Goal: Task Accomplishment & Management: Manage account settings

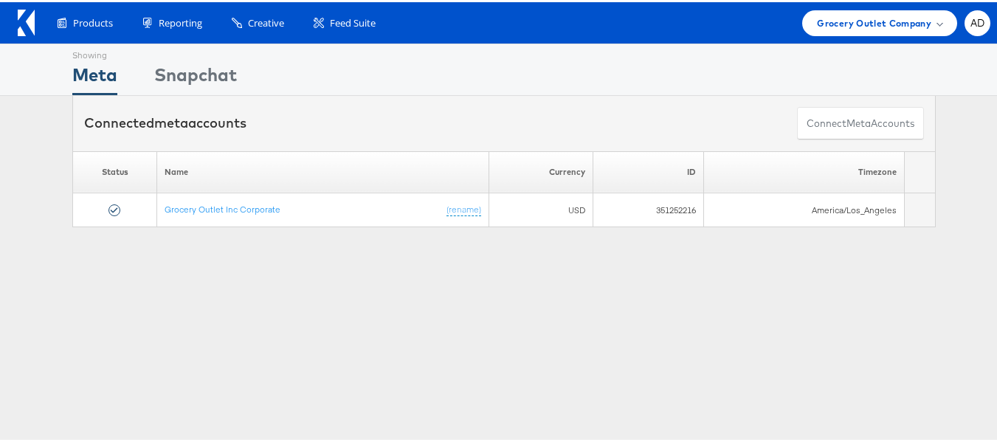
click at [849, 331] on div "Showing Meta Showing Snapchat Connected meta accounts Connect meta Accounts Ple…" at bounding box center [504, 410] width 1008 height 738
click at [825, 27] on span "Grocery Outlet Company" at bounding box center [874, 20] width 114 height 15
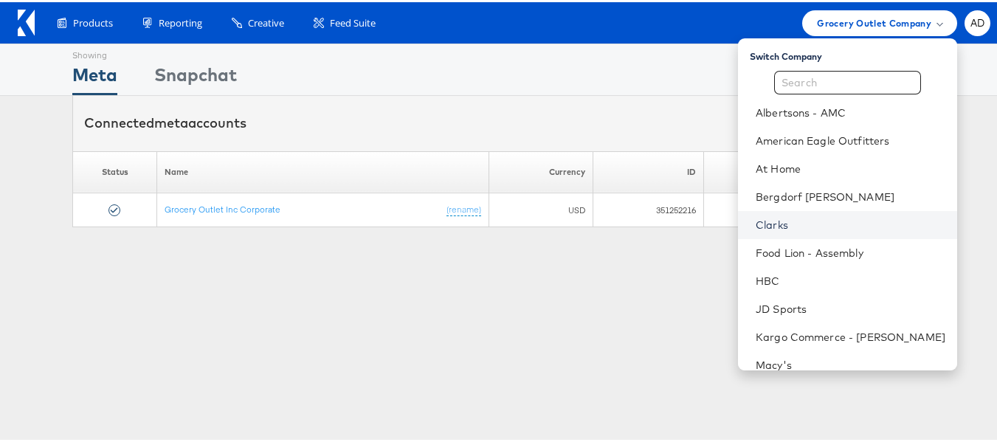
click at [756, 227] on link "Clarks" at bounding box center [851, 222] width 190 height 15
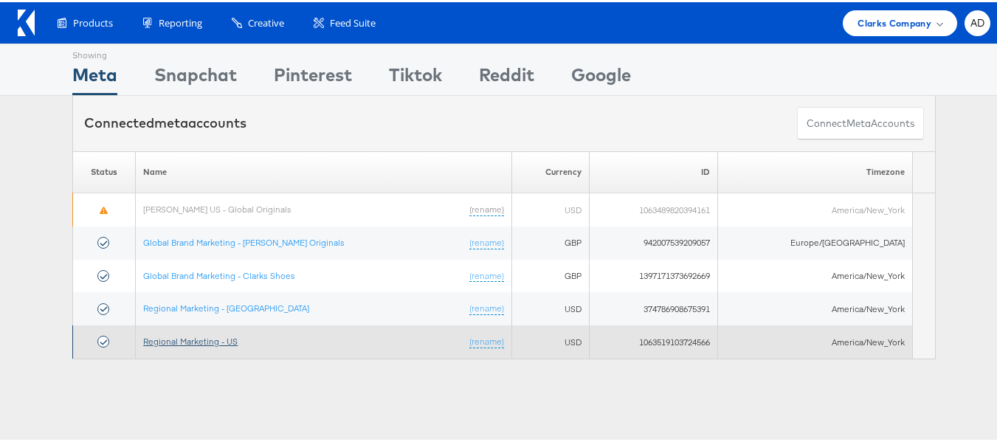
click at [193, 337] on link "Regional Marketing - US" at bounding box center [190, 339] width 94 height 11
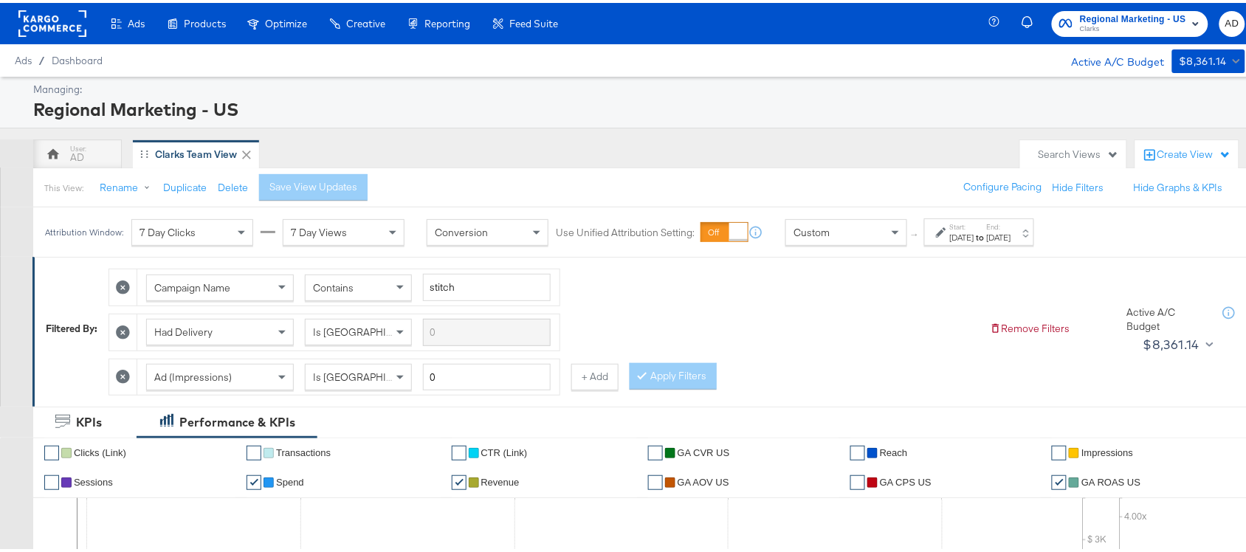
scroll to position [204, 0]
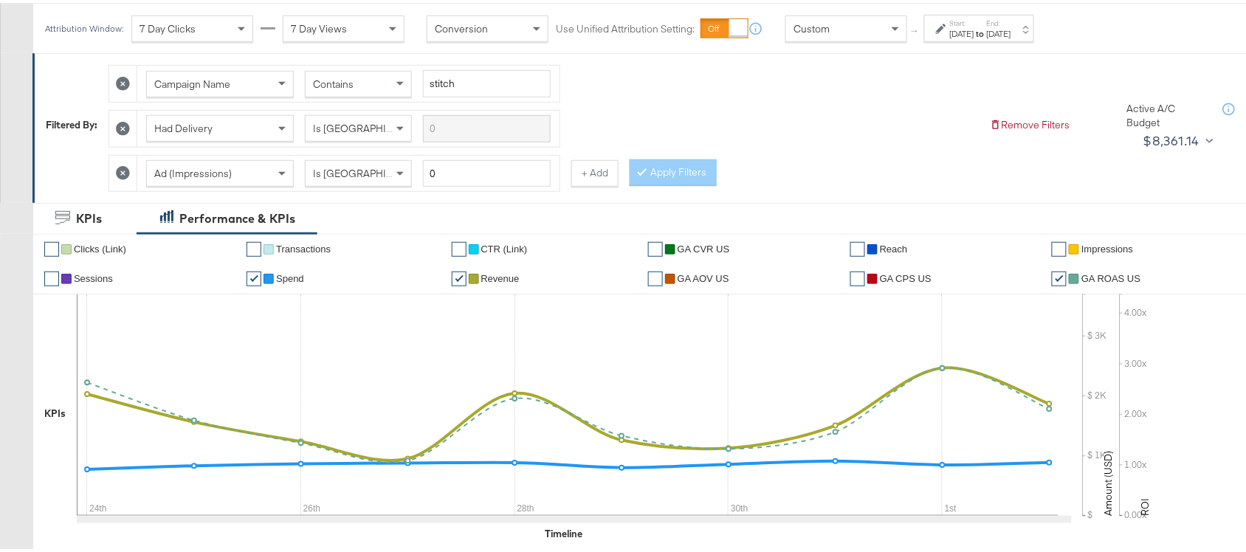
click at [974, 31] on div "[DATE]" at bounding box center [962, 31] width 24 height 12
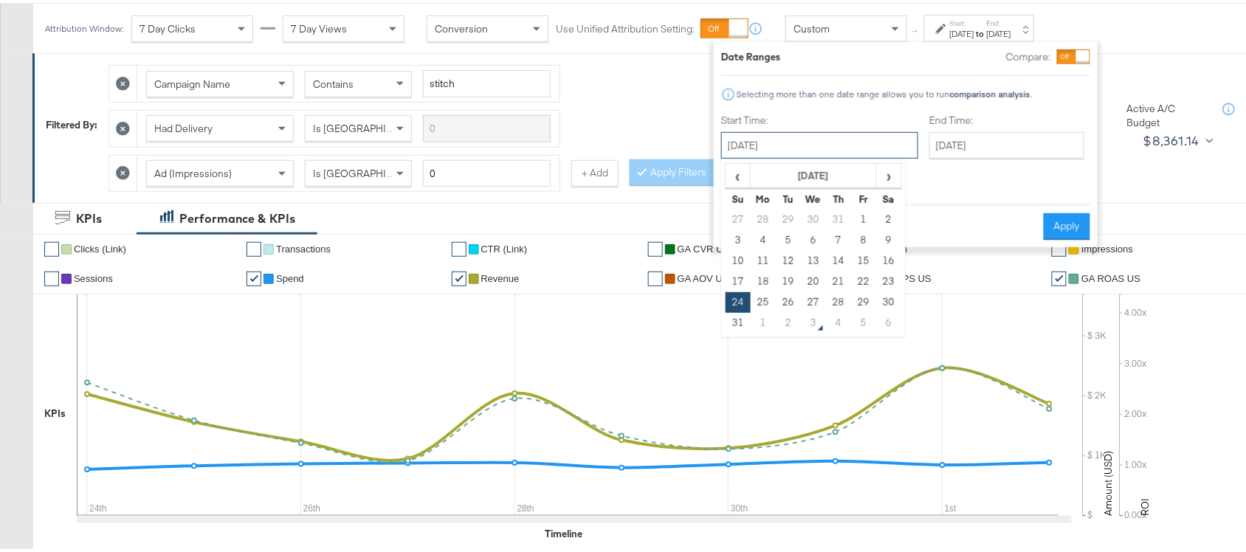
click at [805, 137] on input "[DATE]" at bounding box center [819, 142] width 197 height 27
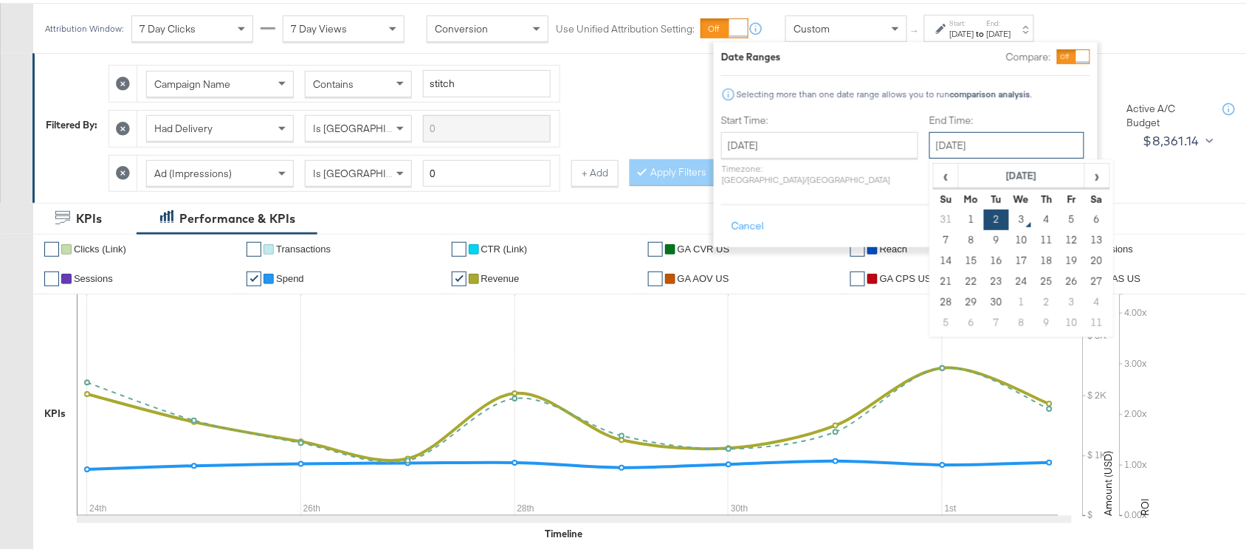
click at [960, 137] on input "[DATE]" at bounding box center [1006, 142] width 155 height 27
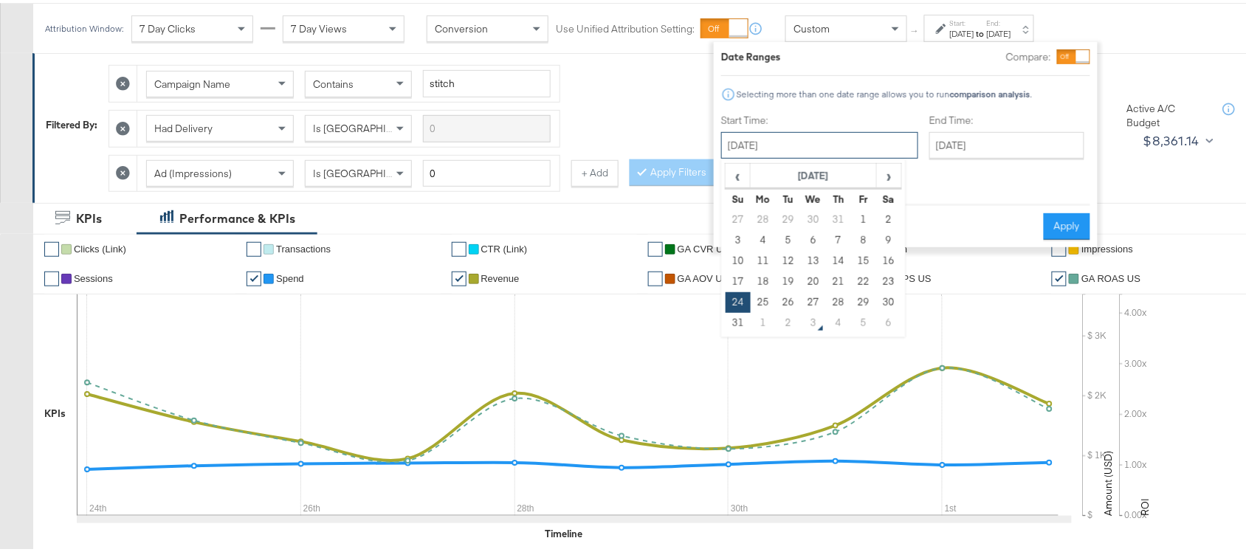
click at [818, 144] on input "[DATE]" at bounding box center [819, 142] width 197 height 27
click at [837, 300] on td "28" at bounding box center [838, 299] width 25 height 21
type input "August 28th 2025"
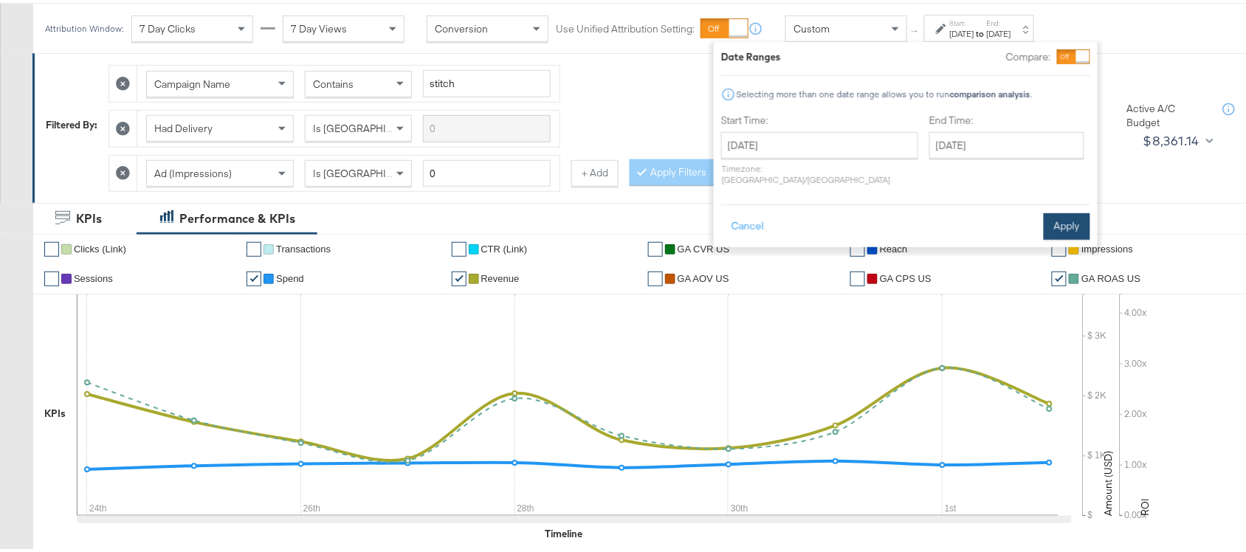
click at [1054, 210] on button "Apply" at bounding box center [1066, 223] width 46 height 27
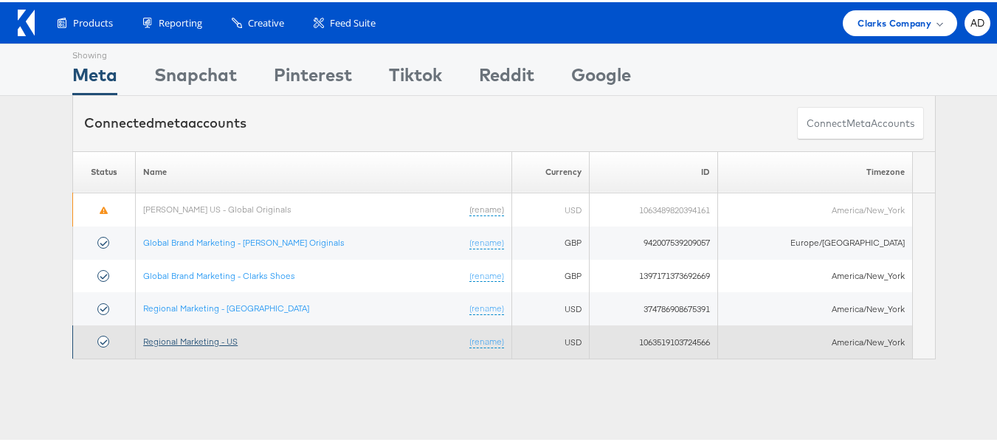
click at [200, 339] on link "Regional Marketing - US" at bounding box center [190, 339] width 94 height 11
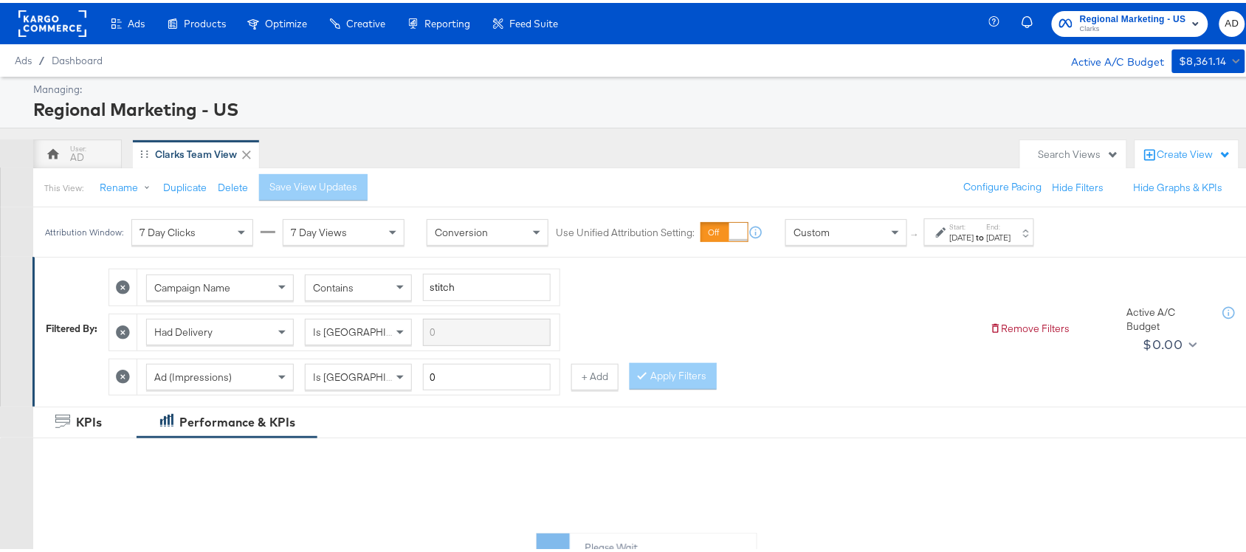
click at [964, 237] on div "[DATE]" at bounding box center [962, 235] width 24 height 12
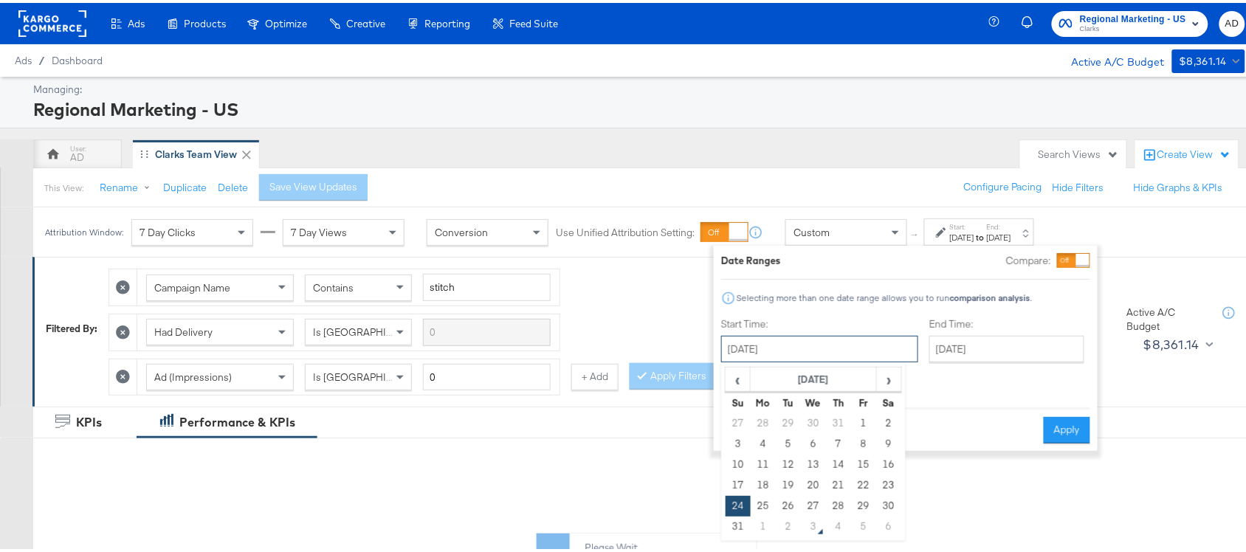
click at [834, 350] on input "[DATE]" at bounding box center [819, 346] width 197 height 27
click at [864, 504] on td "29" at bounding box center [863, 503] width 25 height 21
type input "[DATE]"
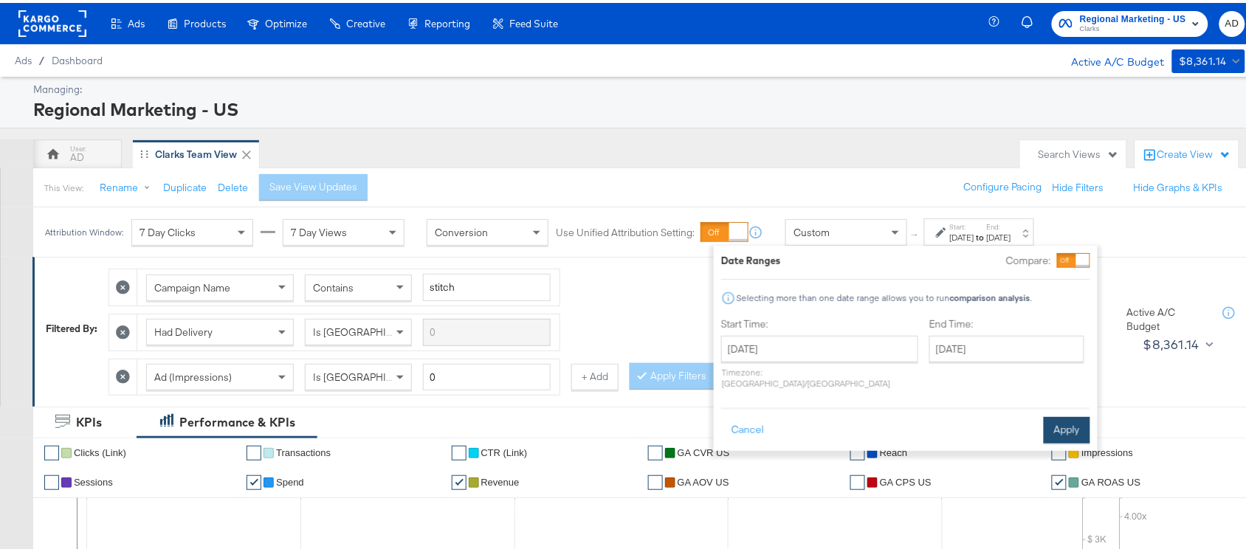
click at [1078, 414] on button "Apply" at bounding box center [1066, 427] width 46 height 27
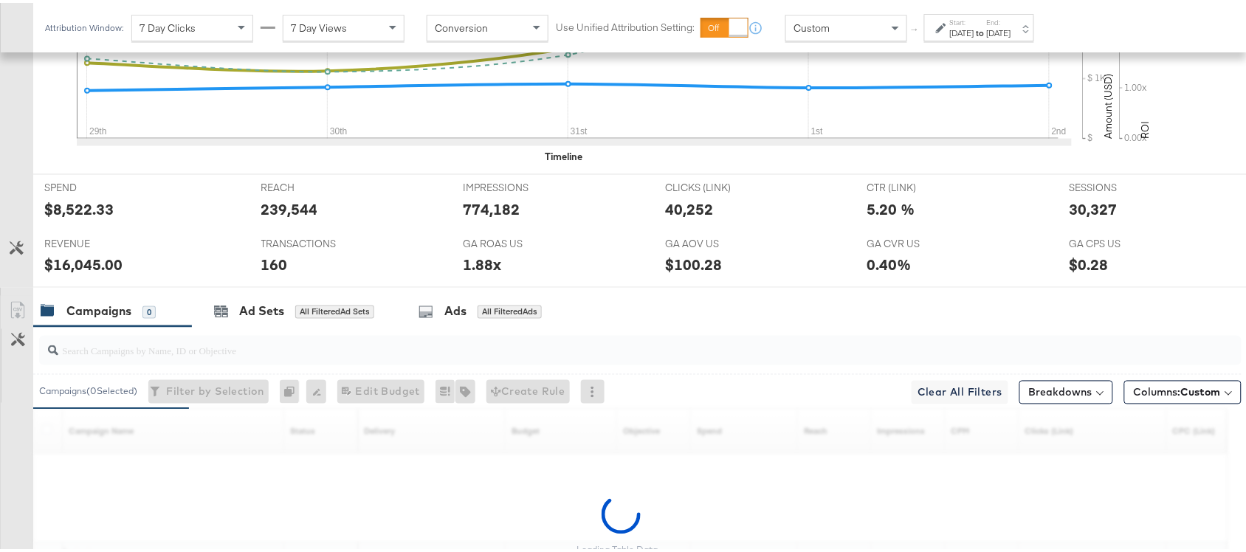
scroll to position [725, 0]
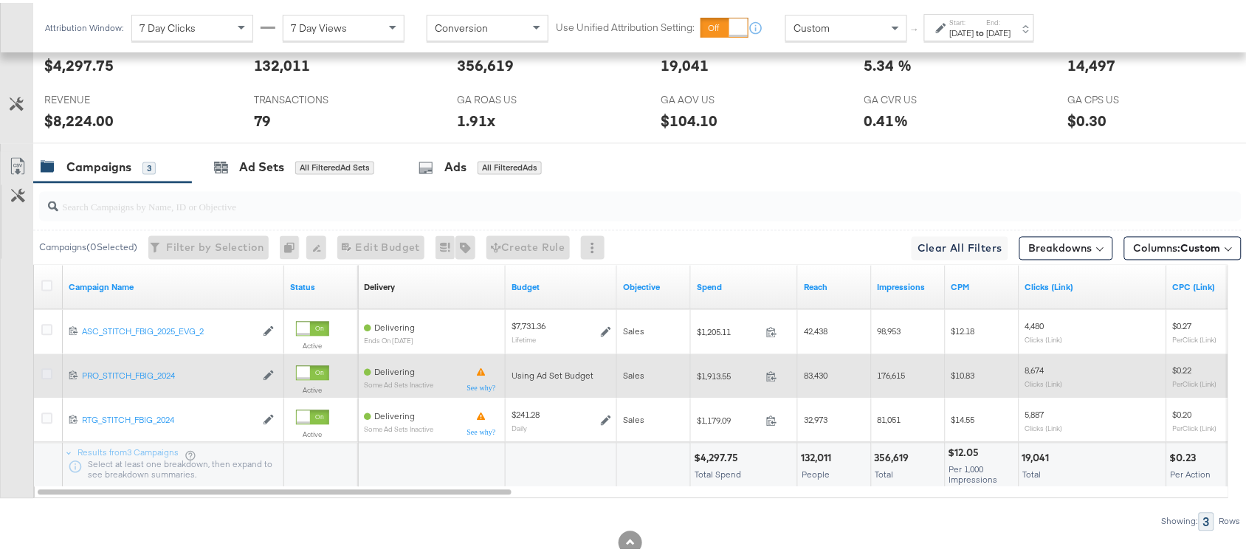
click at [48, 373] on icon at bounding box center [46, 371] width 11 height 11
click at [0, 0] on input "checkbox" at bounding box center [0, 0] width 0 height 0
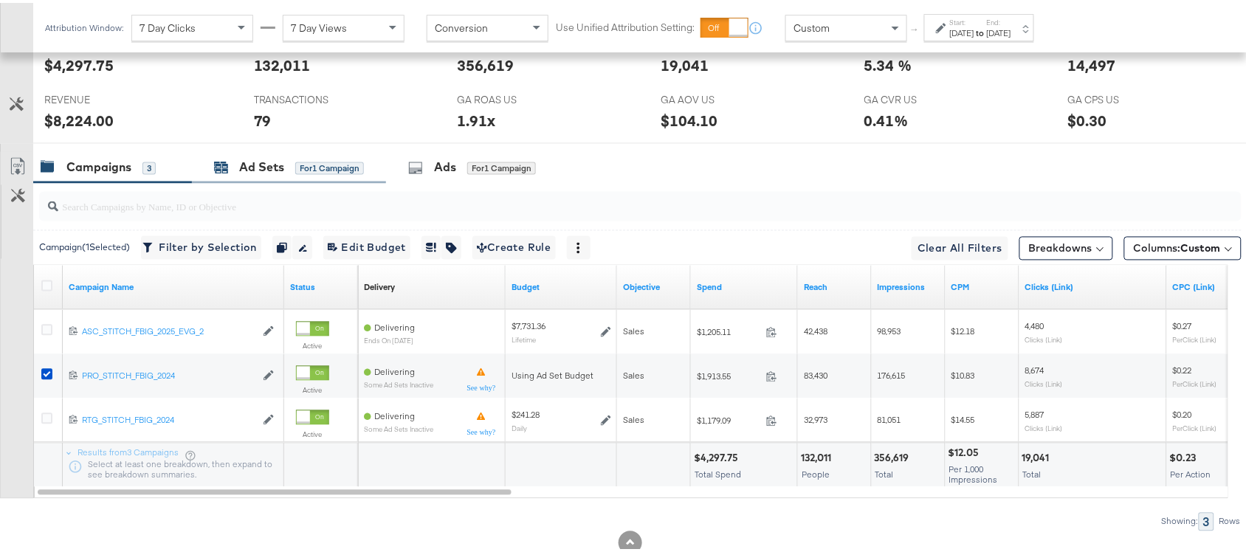
click at [259, 167] on div "Ad Sets" at bounding box center [261, 164] width 45 height 17
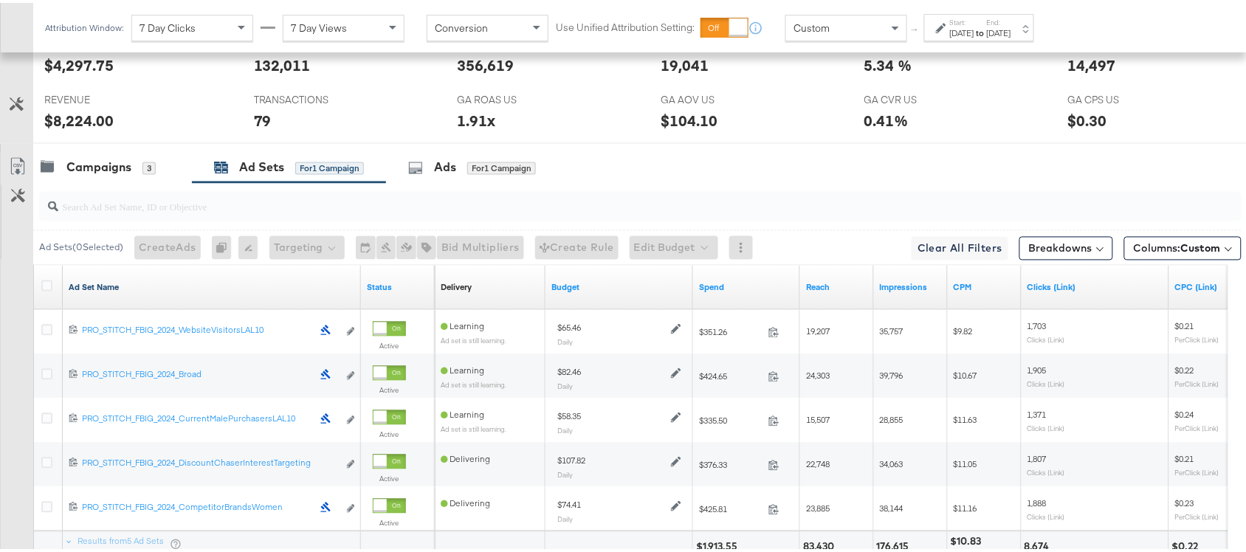
click at [252, 291] on link "Ad Set Name" at bounding box center [212, 285] width 286 height 12
click at [252, 291] on link "Ad Set Name ↓" at bounding box center [212, 285] width 286 height 12
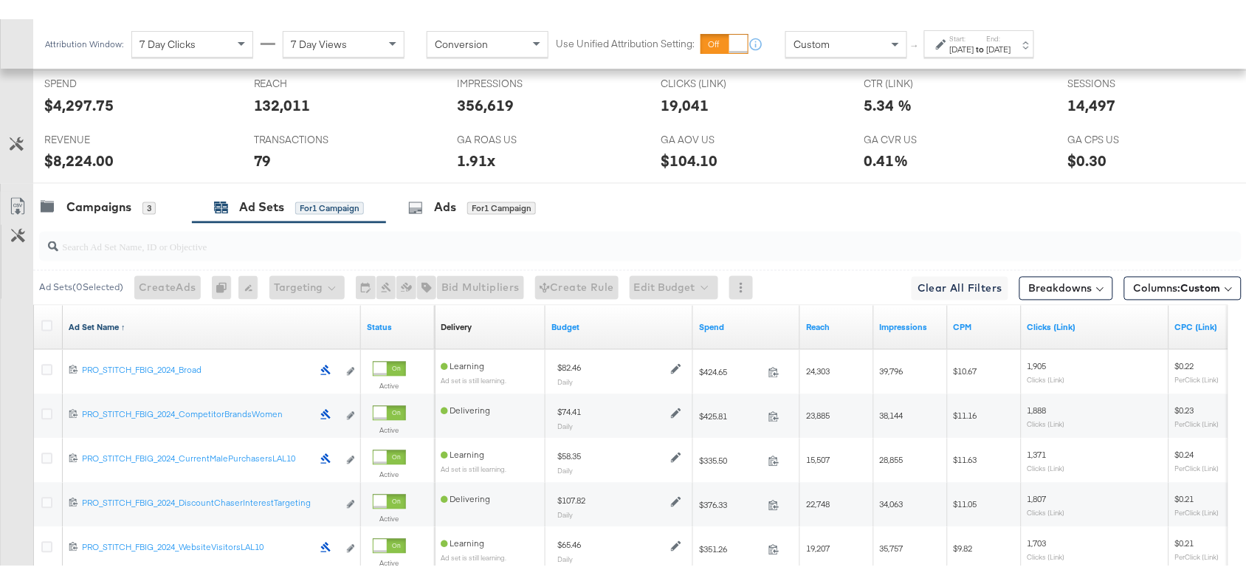
scroll to position [699, 0]
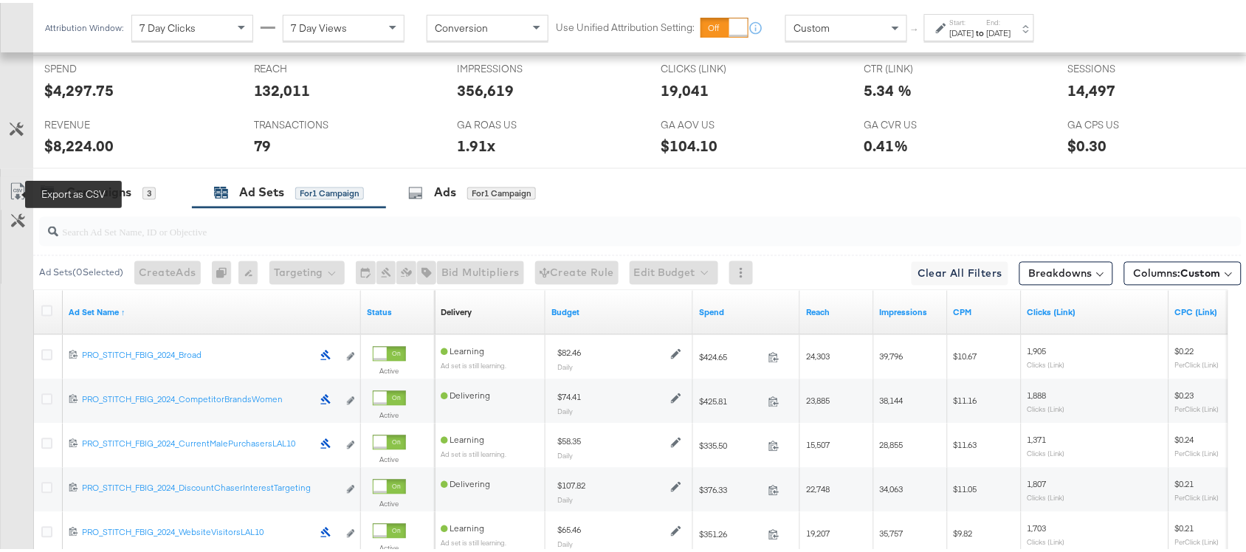
click at [22, 194] on icon at bounding box center [18, 189] width 18 height 18
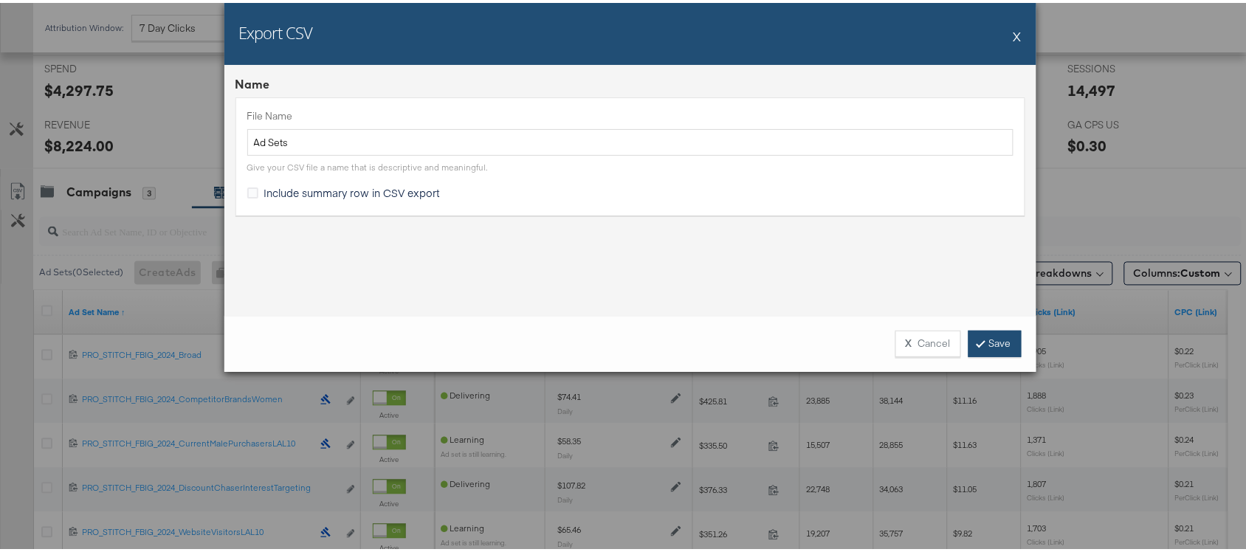
click at [989, 339] on link "Save" at bounding box center [994, 341] width 53 height 27
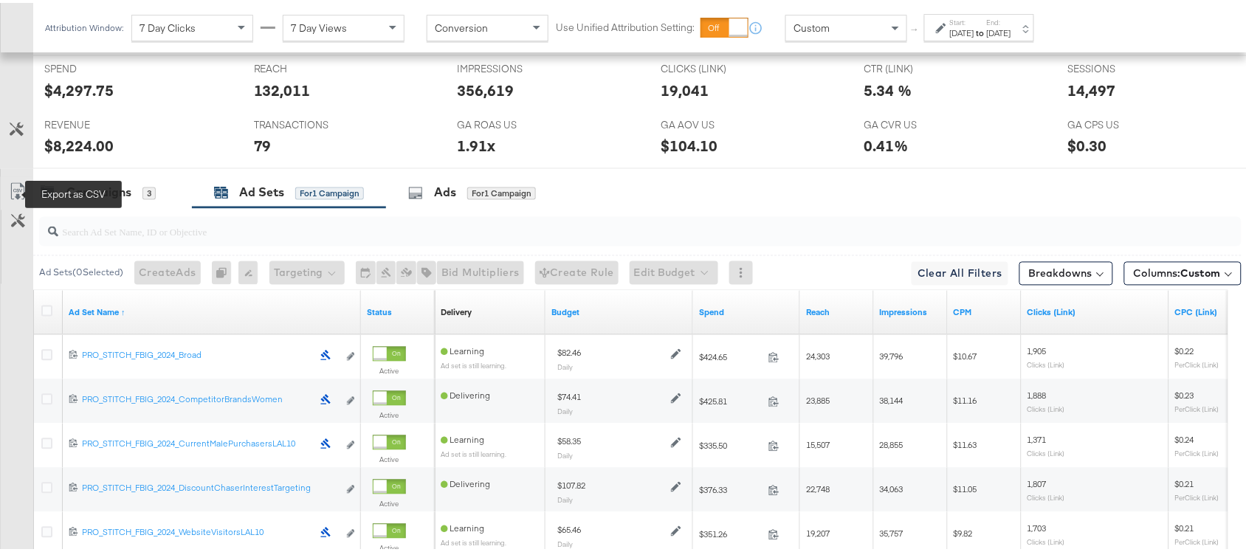
click at [24, 194] on icon at bounding box center [18, 189] width 18 height 18
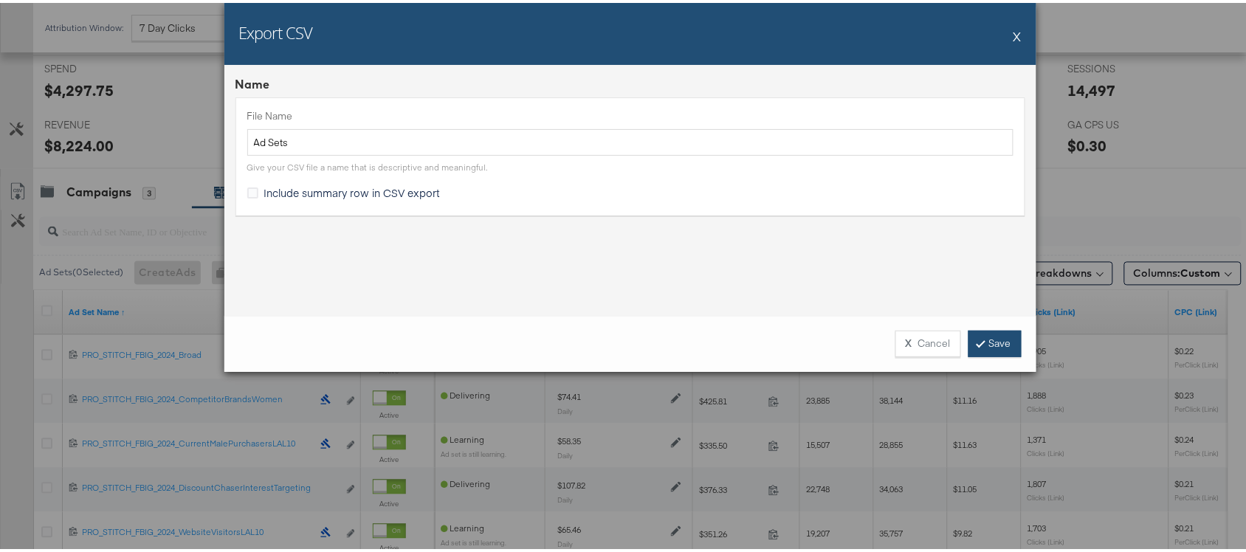
click at [991, 344] on link "Save" at bounding box center [994, 341] width 53 height 27
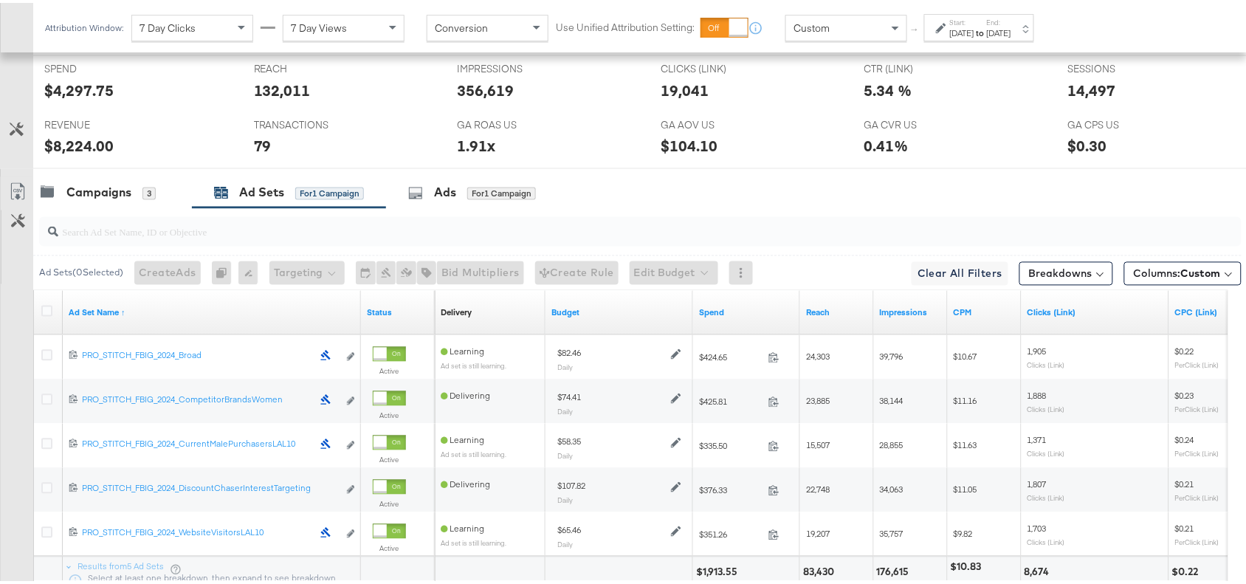
scroll to position [826, 0]
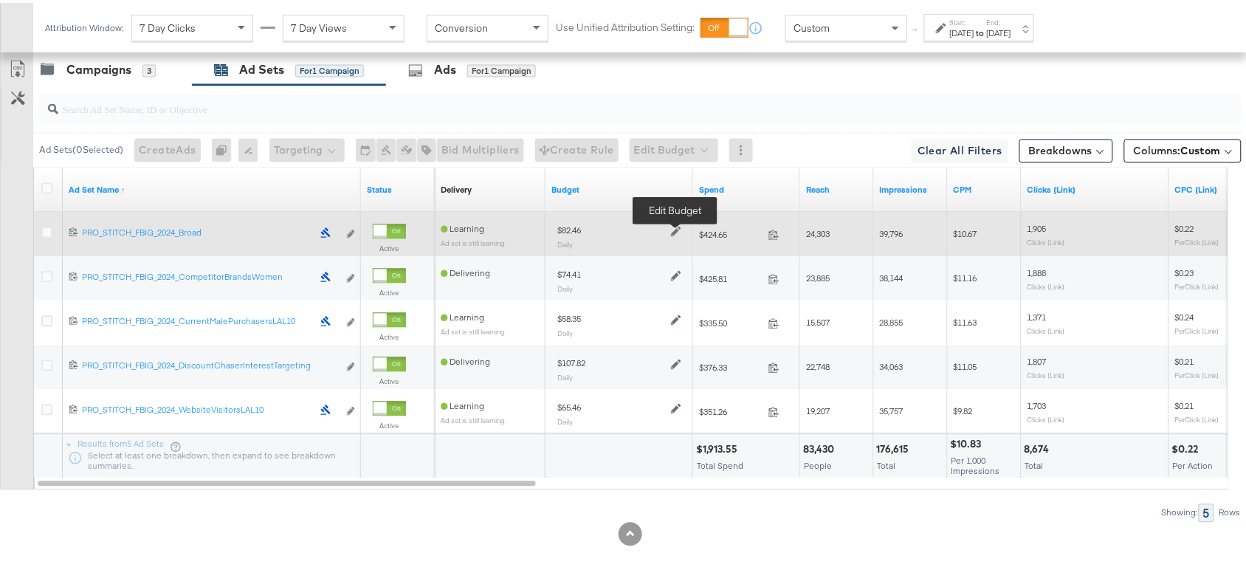
click at [674, 227] on icon at bounding box center [676, 229] width 10 height 10
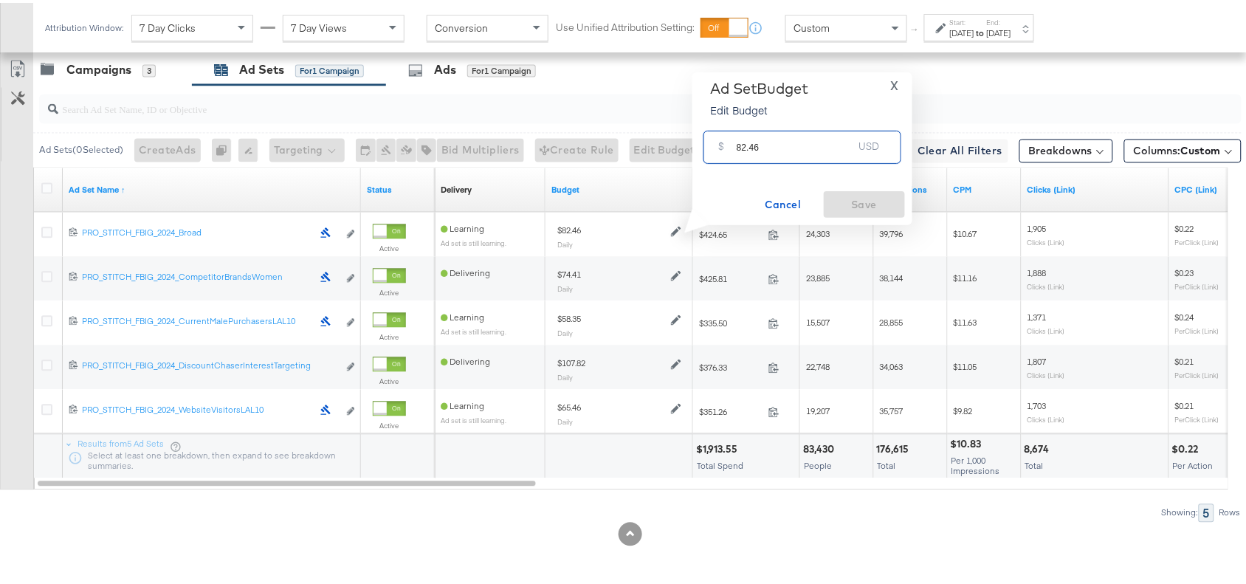
click at [775, 142] on input "82.46" at bounding box center [794, 138] width 117 height 32
paste input "$65.48"
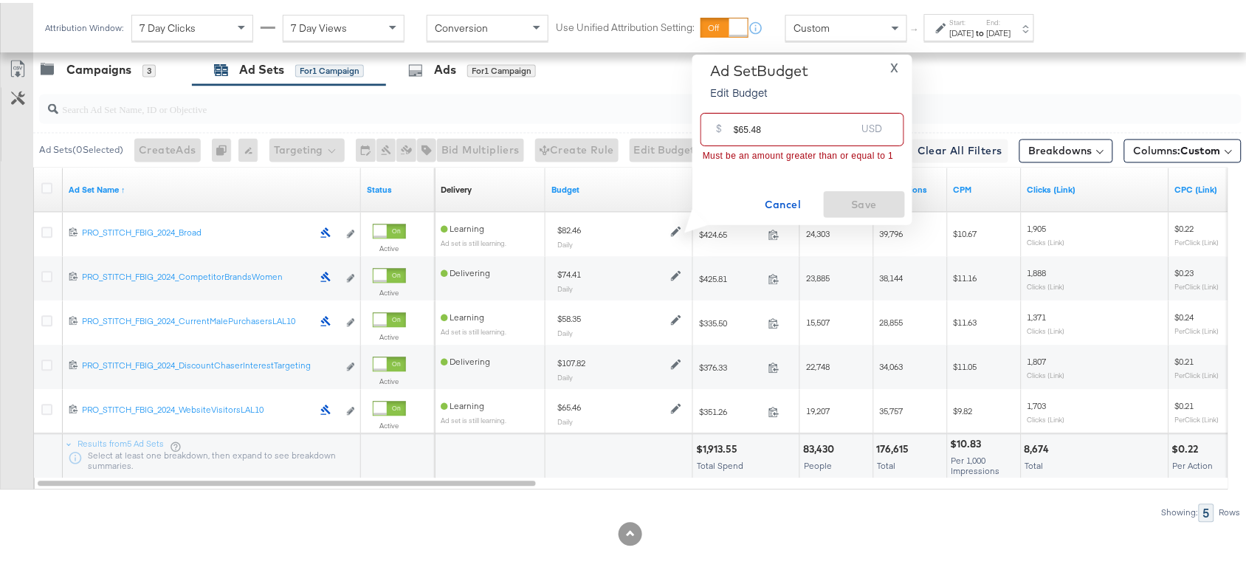
click at [739, 127] on input "$65.48" at bounding box center [794, 121] width 122 height 32
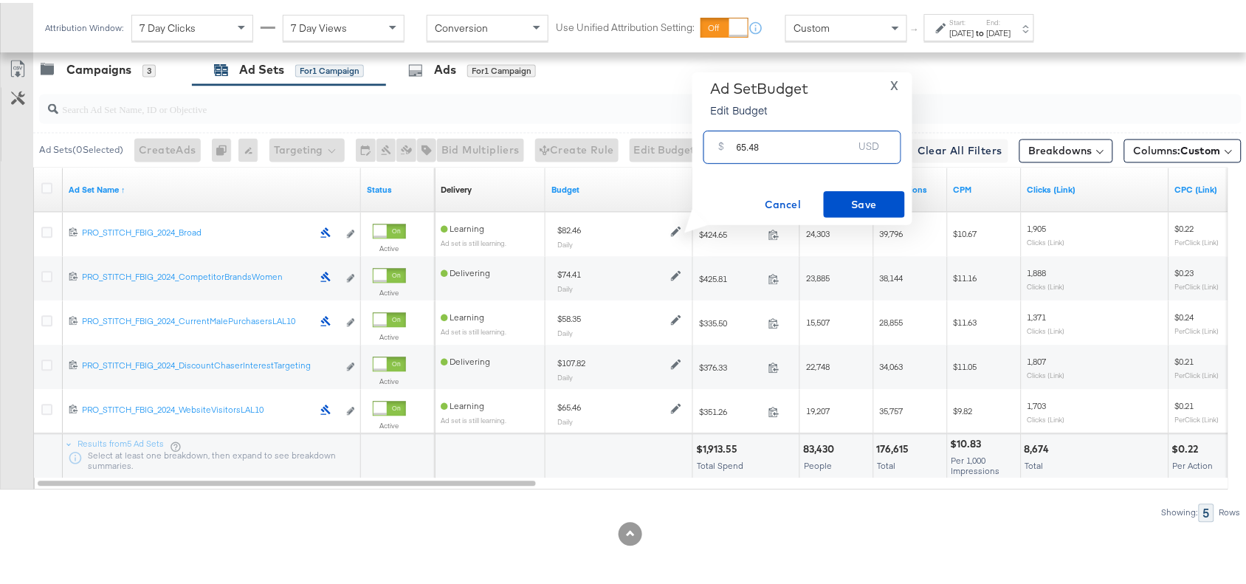
type input "65.48"
click at [853, 203] on span "Save" at bounding box center [863, 202] width 69 height 18
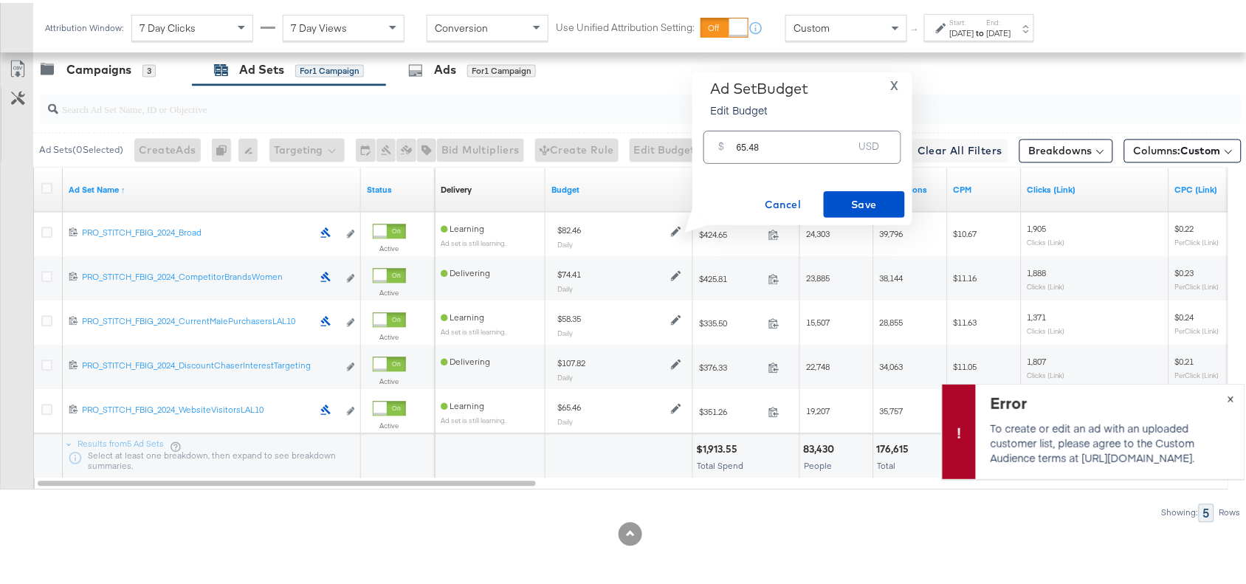
click at [1217, 395] on button "×" at bounding box center [1230, 394] width 27 height 27
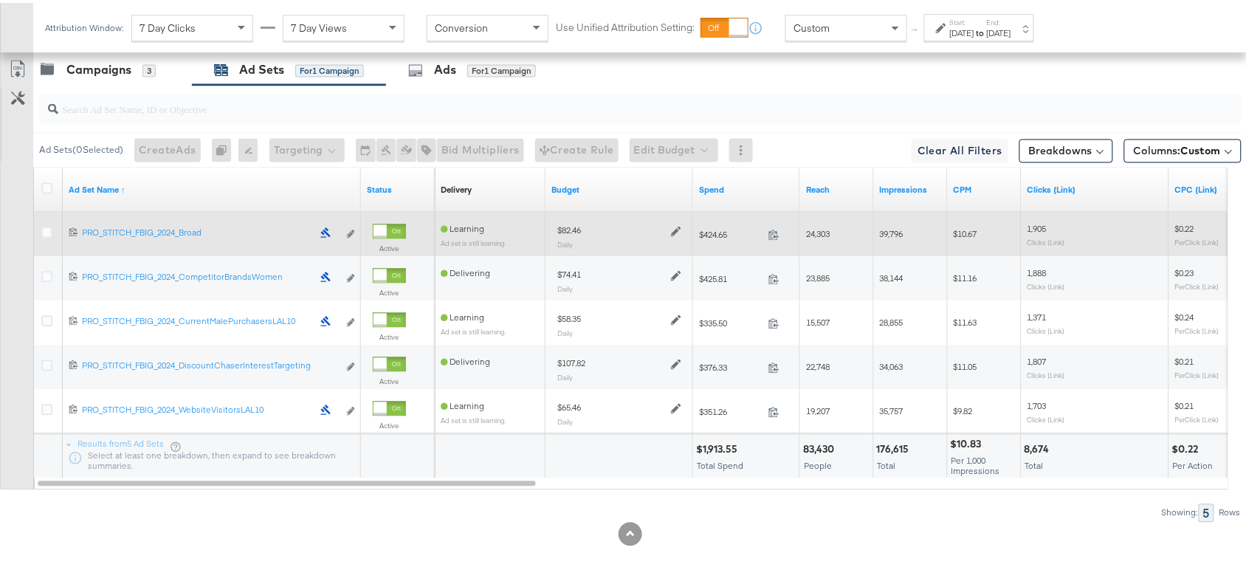
click at [669, 230] on div at bounding box center [674, 227] width 14 height 13
click at [675, 227] on icon at bounding box center [676, 229] width 10 height 10
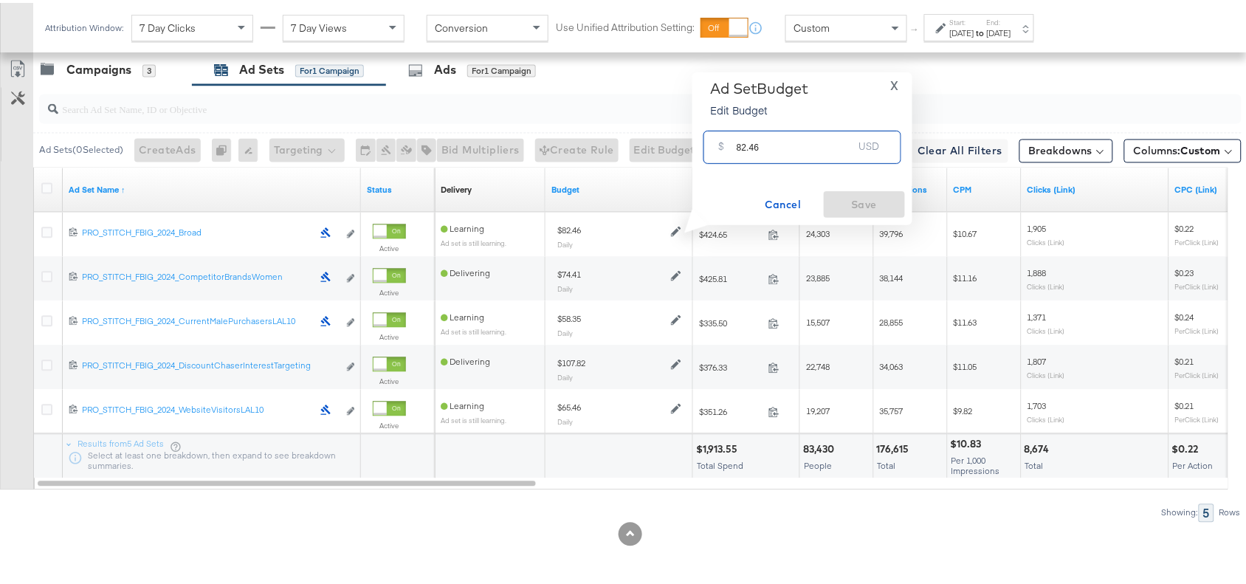
click at [780, 146] on input "82.46" at bounding box center [794, 138] width 117 height 32
click at [888, 85] on button "X" at bounding box center [894, 82] width 20 height 11
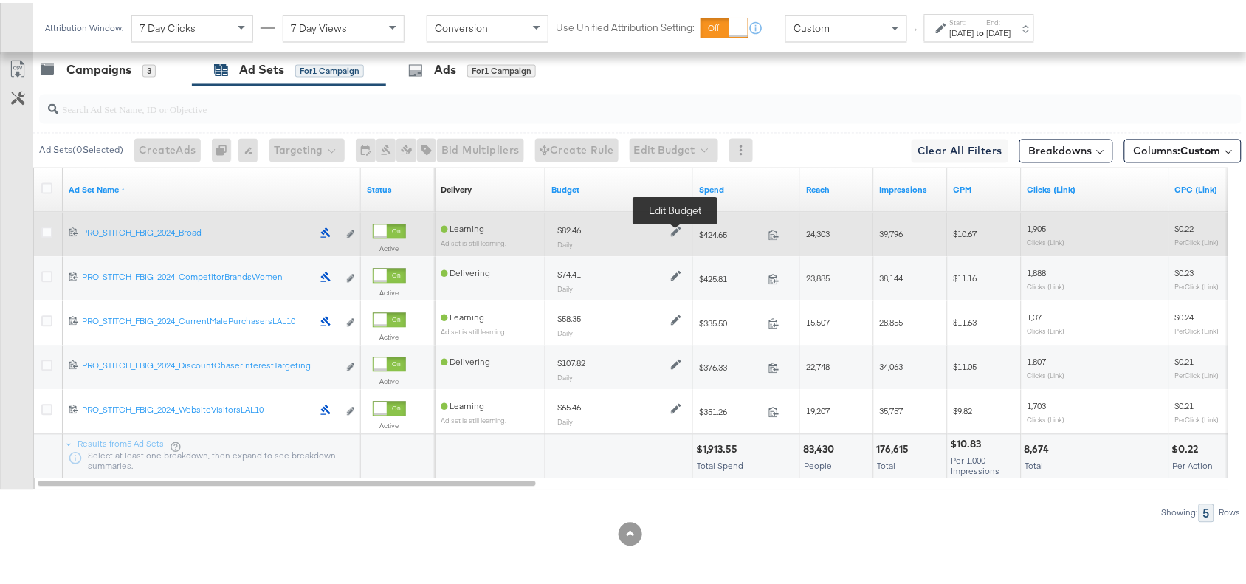
click at [673, 229] on icon at bounding box center [676, 229] width 10 height 10
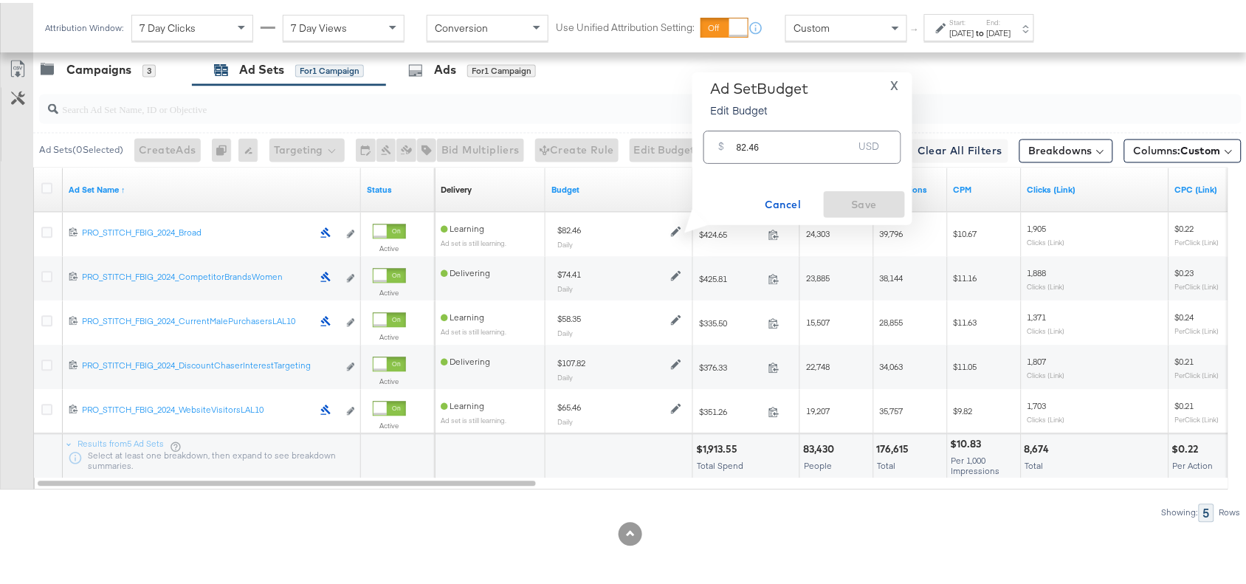
click at [787, 138] on input "82.46" at bounding box center [794, 138] width 117 height 32
paste input "$65.48"
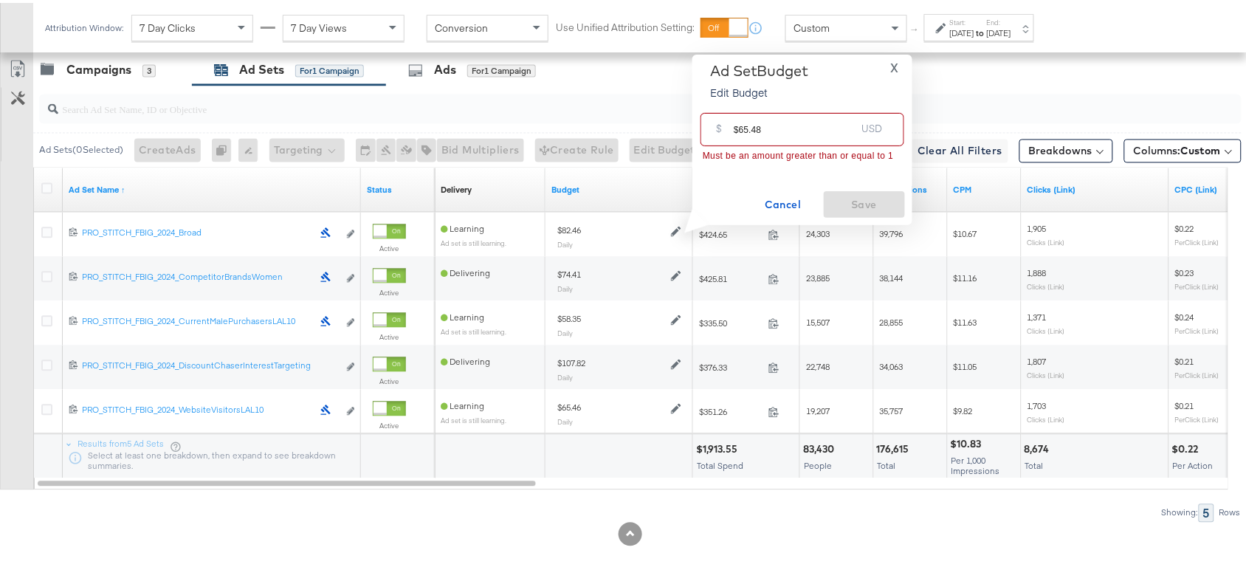
click at [736, 126] on input "$65.48" at bounding box center [794, 121] width 122 height 32
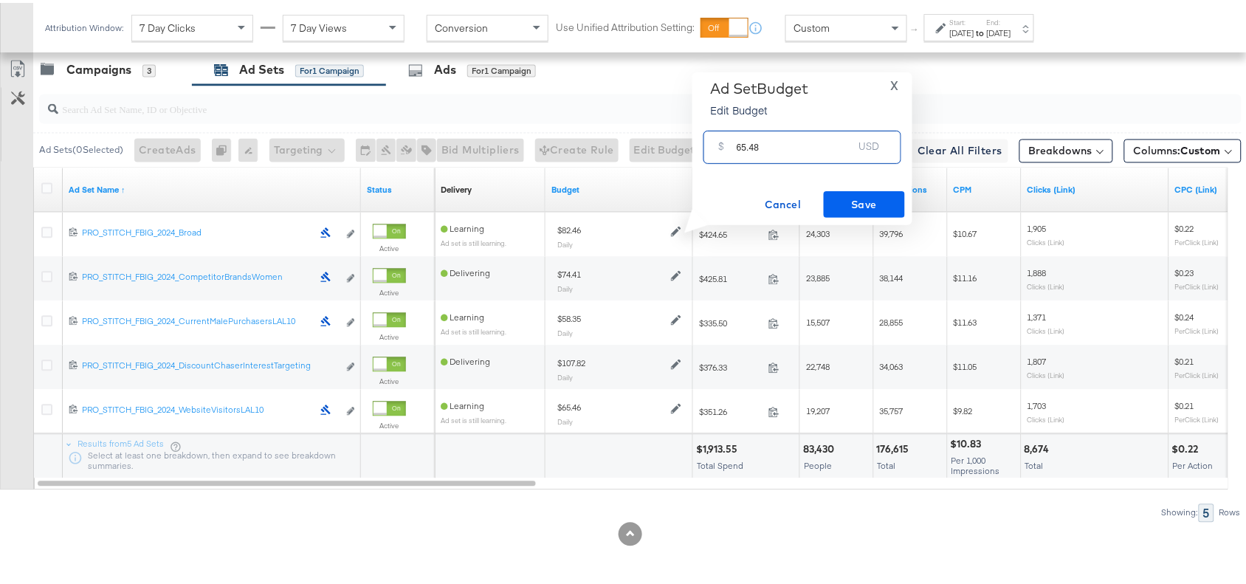
type input "65.48"
click at [882, 204] on span "Save" at bounding box center [863, 202] width 69 height 18
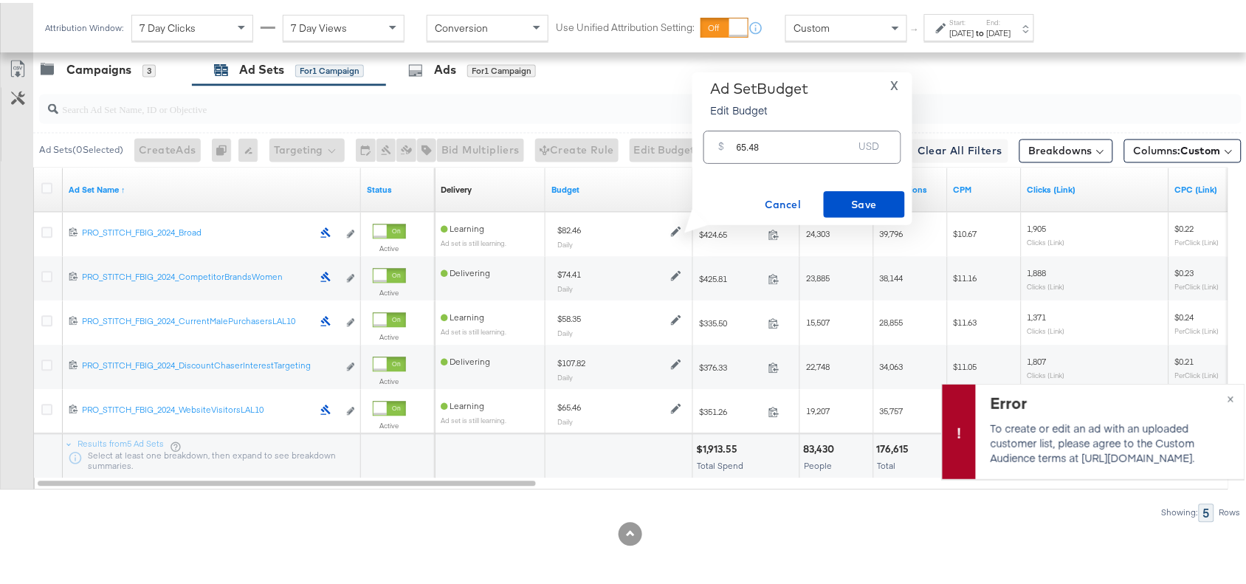
click at [894, 86] on span "X" at bounding box center [894, 82] width 8 height 21
